Goal: Information Seeking & Learning: Check status

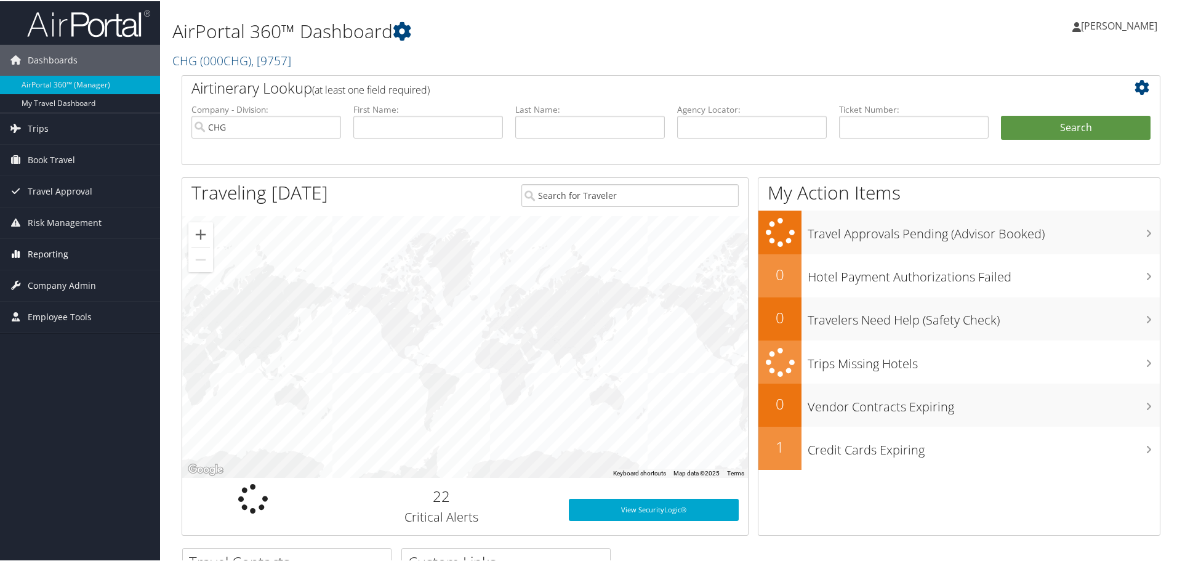
click at [41, 246] on span "Reporting" at bounding box center [48, 253] width 41 height 31
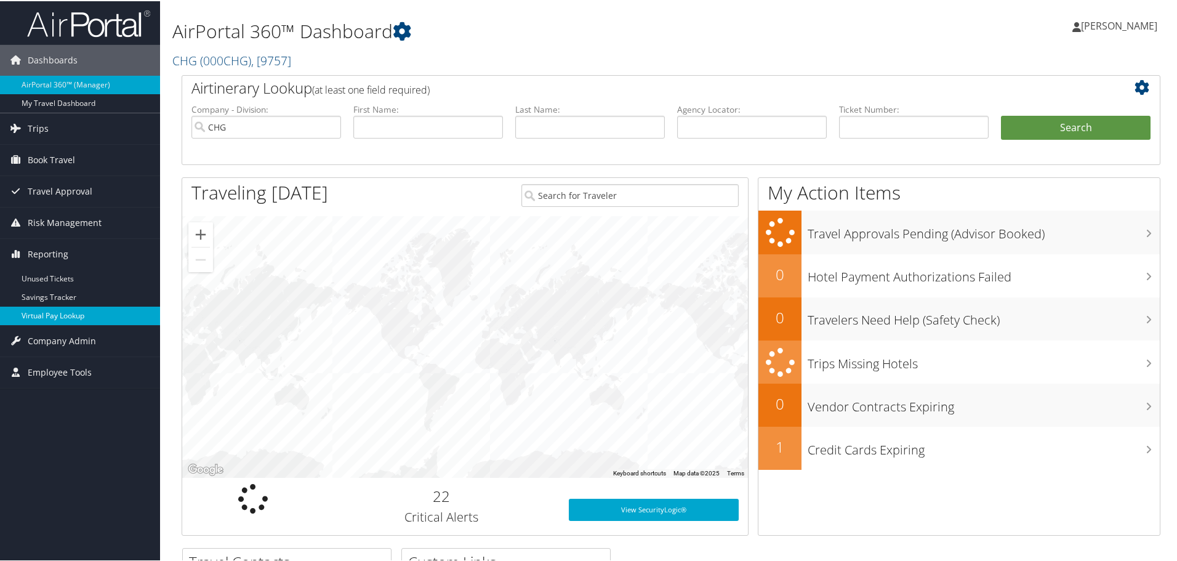
click at [63, 312] on link "Virtual Pay Lookup" at bounding box center [80, 314] width 160 height 18
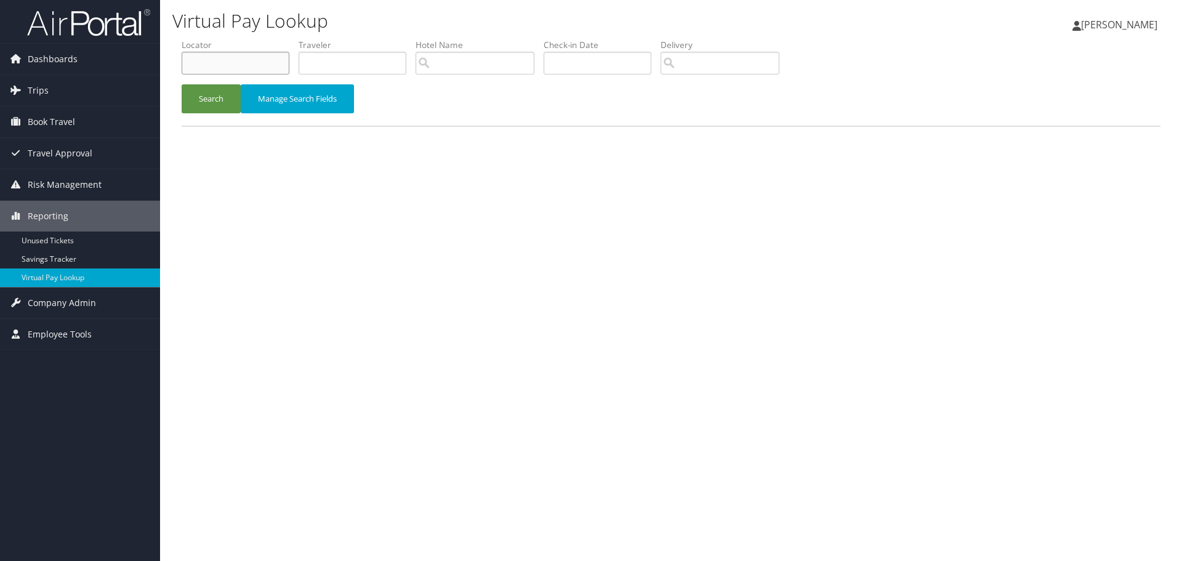
click at [226, 54] on input "text" at bounding box center [236, 63] width 108 height 23
paste input "MTGHZZ"
type input "MTGHZZ"
click at [196, 99] on button "Search" at bounding box center [211, 98] width 59 height 29
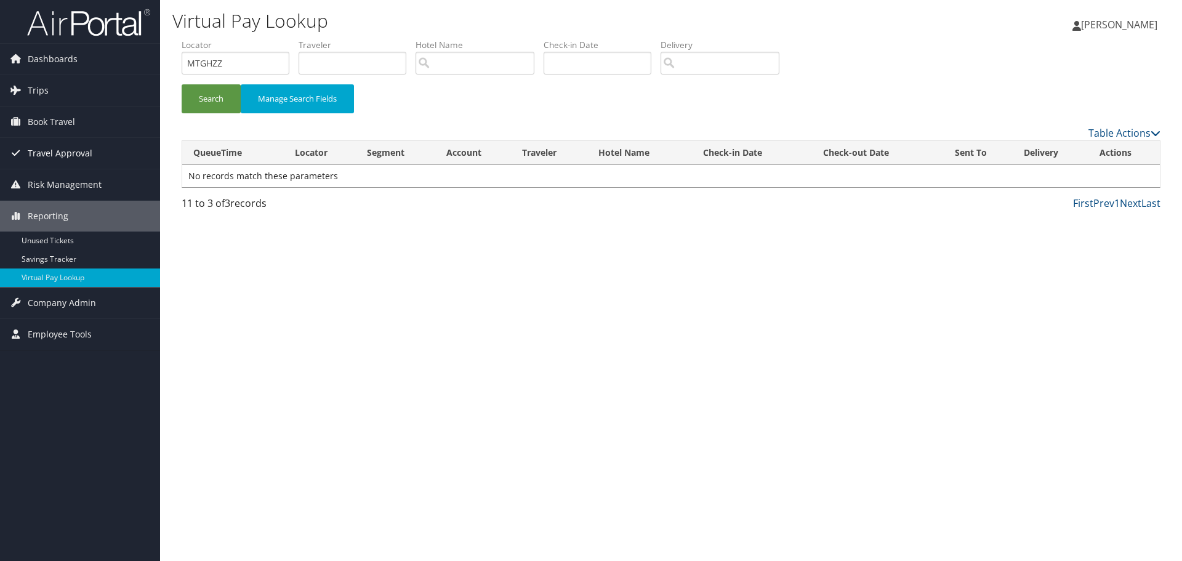
click at [26, 153] on link "Travel Approval" at bounding box center [80, 153] width 160 height 31
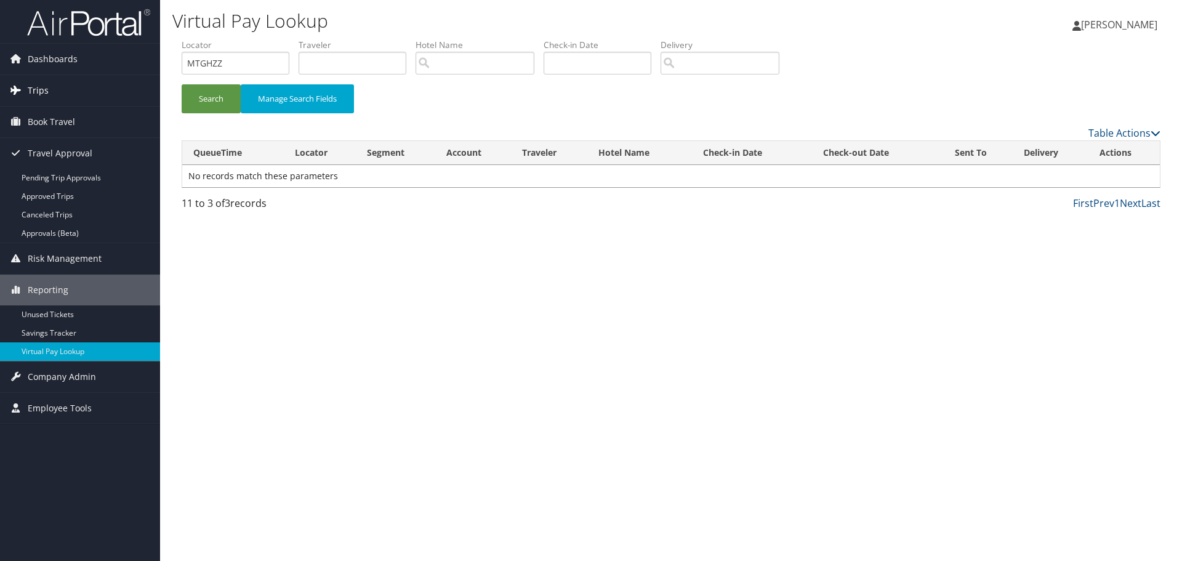
click at [33, 86] on span "Trips" at bounding box center [38, 90] width 21 height 31
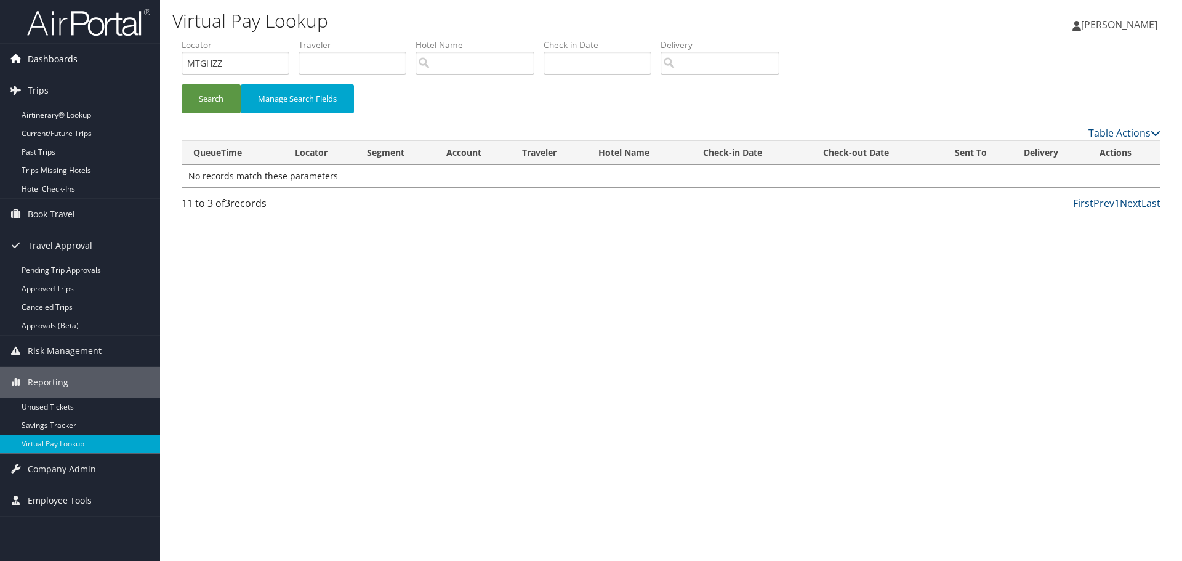
click at [44, 58] on span "Dashboards" at bounding box center [53, 59] width 50 height 31
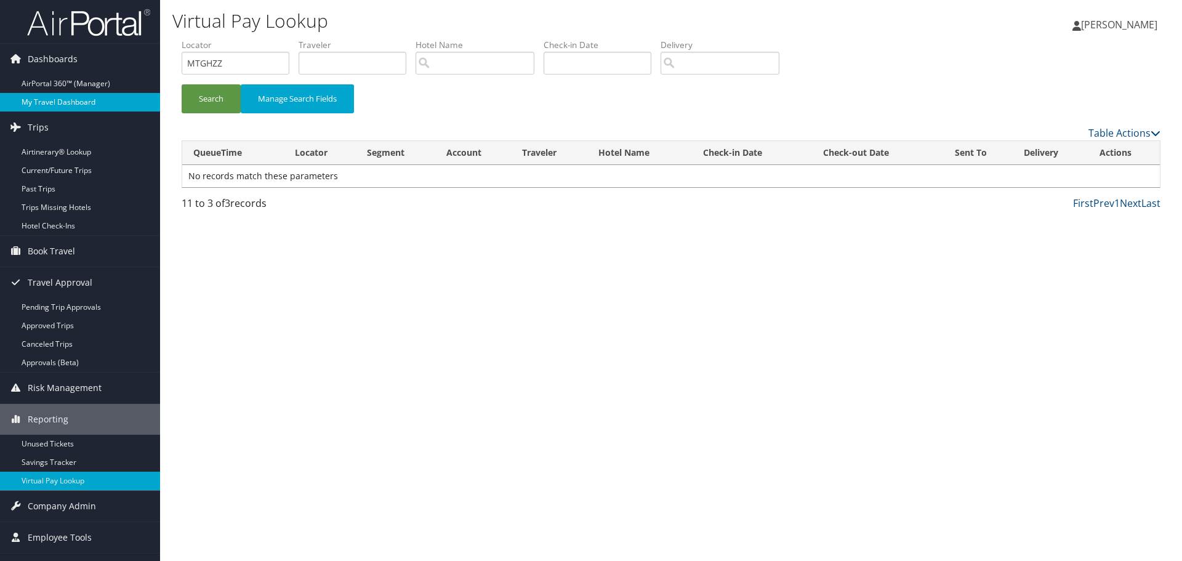
click at [52, 104] on link "My Travel Dashboard" at bounding box center [80, 102] width 160 height 18
